Goal: Communication & Community: Ask a question

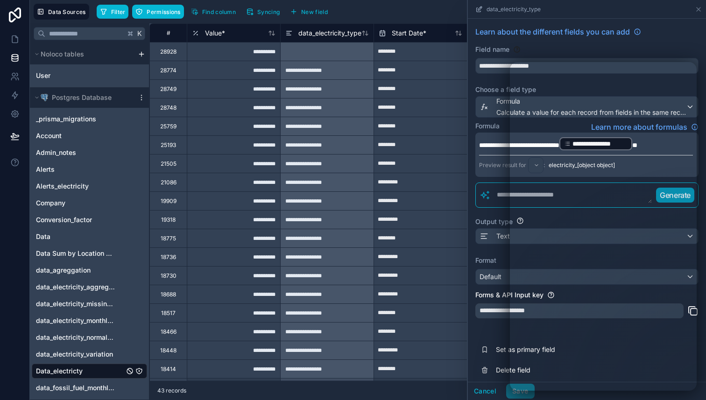
scroll to position [126, 0]
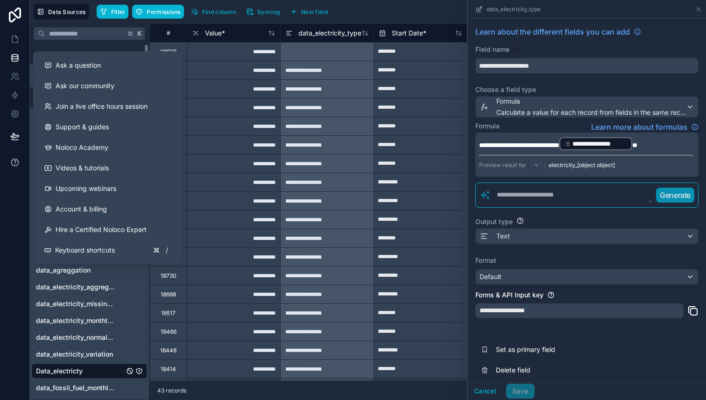
click at [3, 160] on button at bounding box center [14, 162] width 29 height 26
click at [90, 65] on span "Ask a question" at bounding box center [78, 65] width 45 height 9
